Goal: Information Seeking & Learning: Learn about a topic

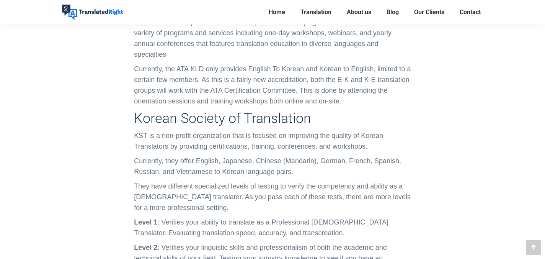
scroll to position [1017, 0]
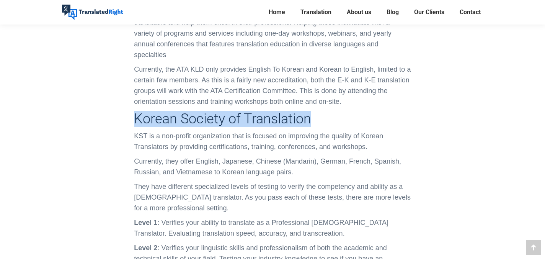
drag, startPoint x: 322, startPoint y: 60, endPoint x: 120, endPoint y: 59, distance: 201.7
copy h3 "Korean Society of Translation"
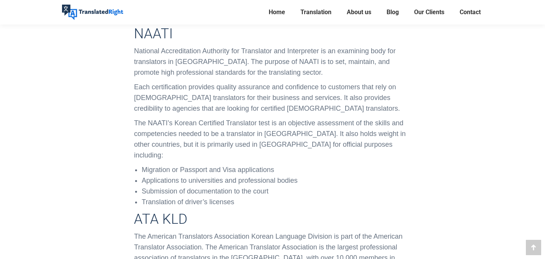
scroll to position [666, 0]
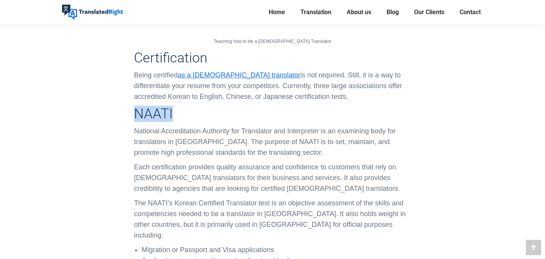
drag, startPoint x: 183, startPoint y: 75, endPoint x: 133, endPoint y: 75, distance: 50.1
copy h3 "NAATI"
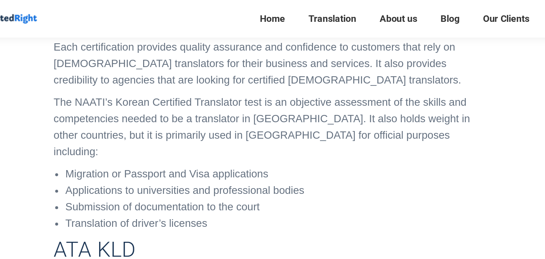
scroll to position [801, 0]
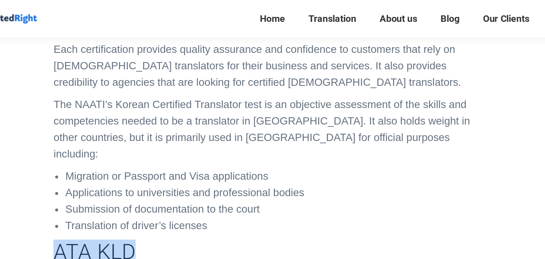
drag, startPoint x: 194, startPoint y: 112, endPoint x: 134, endPoint y: 112, distance: 60.5
click at [134, 156] on h3 "ATA KLD" at bounding box center [272, 164] width 277 height 16
copy h3 "ATA KLD"
